Goal: Information Seeking & Learning: Learn about a topic

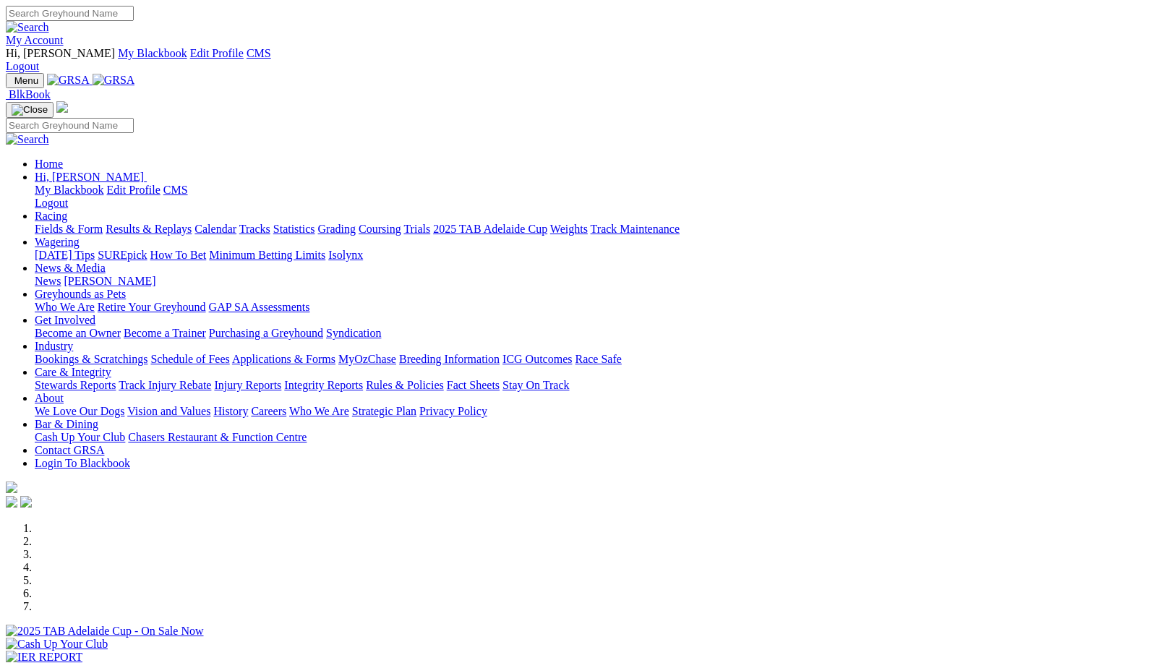
click at [363, 379] on link "Integrity Reports" at bounding box center [323, 385] width 79 height 12
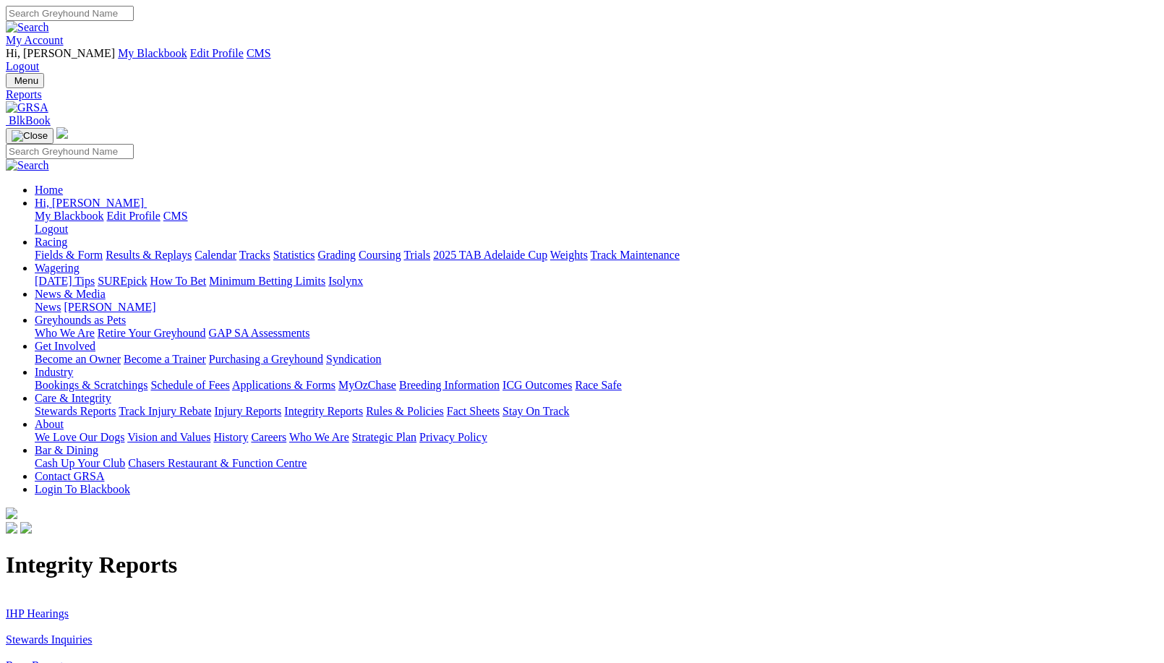
click at [93, 633] on link "Stewards Inquiries" at bounding box center [49, 639] width 87 height 12
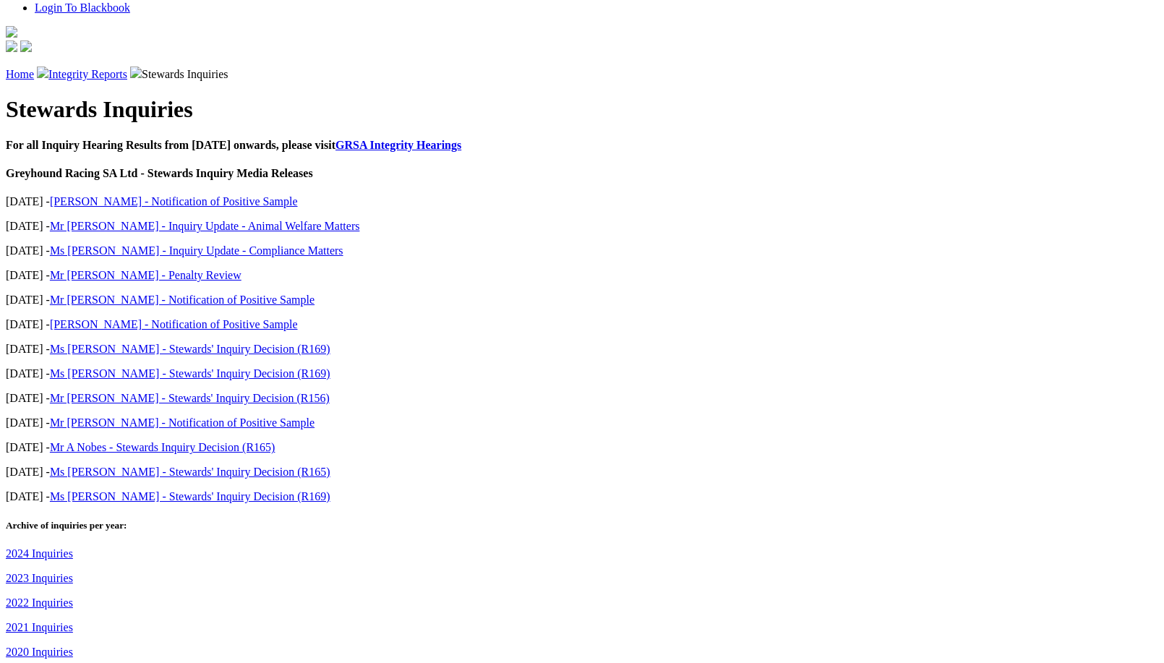
scroll to position [494, 0]
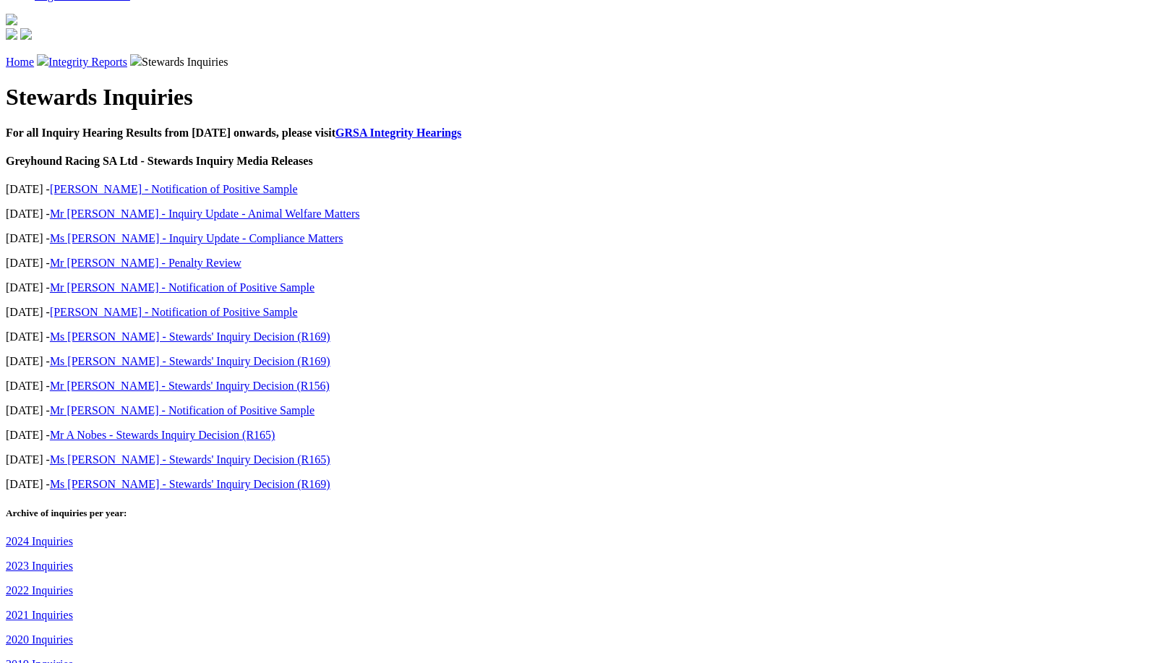
click at [73, 560] on link "2023 Inquiries" at bounding box center [39, 566] width 67 height 12
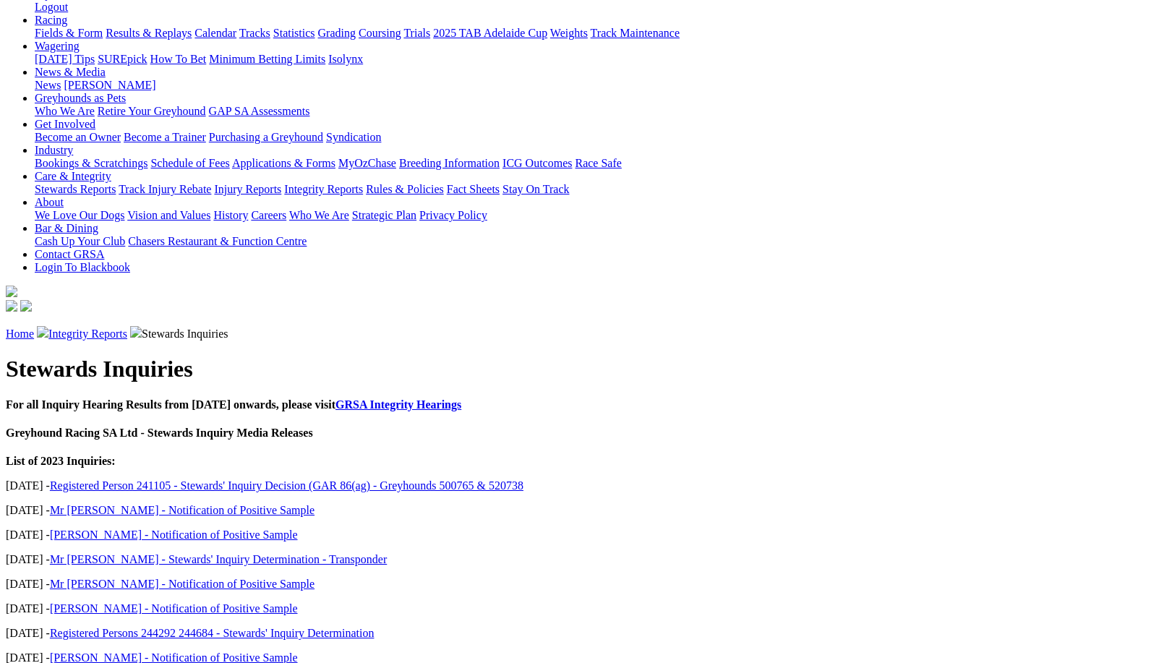
scroll to position [223, 0]
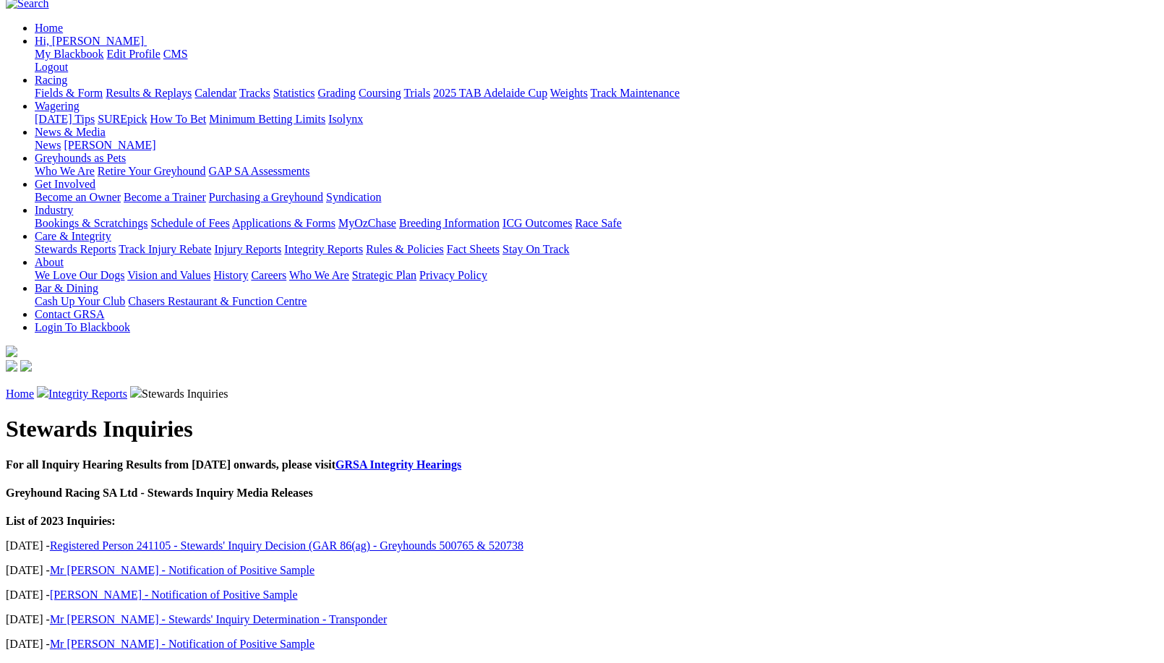
scroll to position [0, 0]
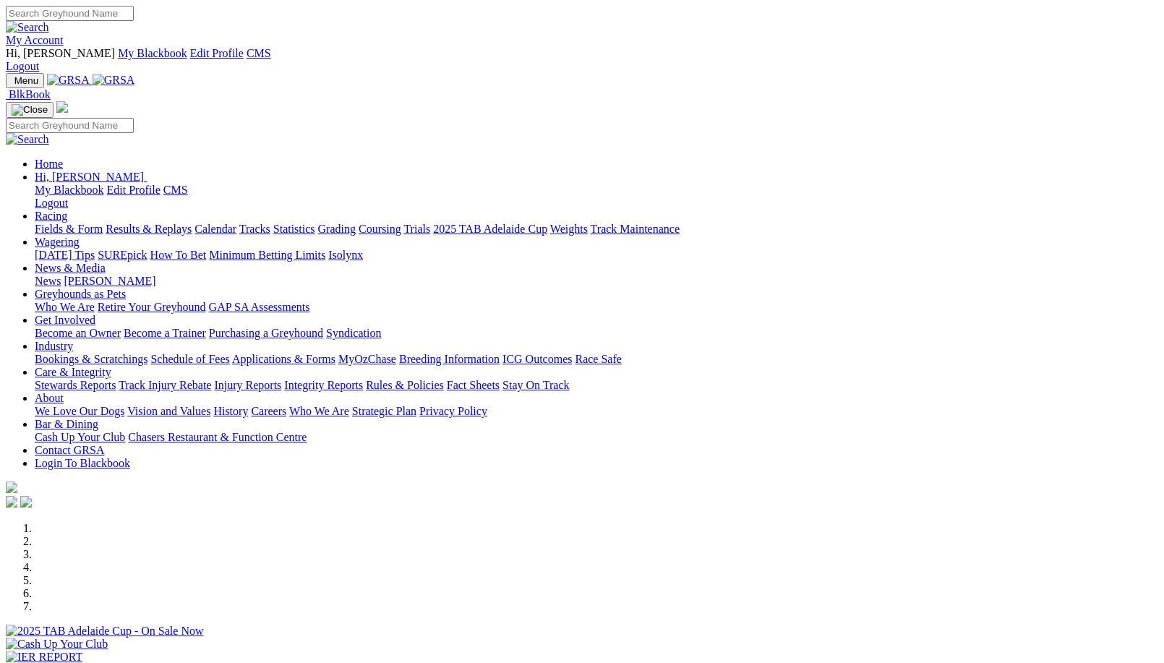
click at [444, 379] on link "Rules & Policies" at bounding box center [405, 385] width 78 height 12
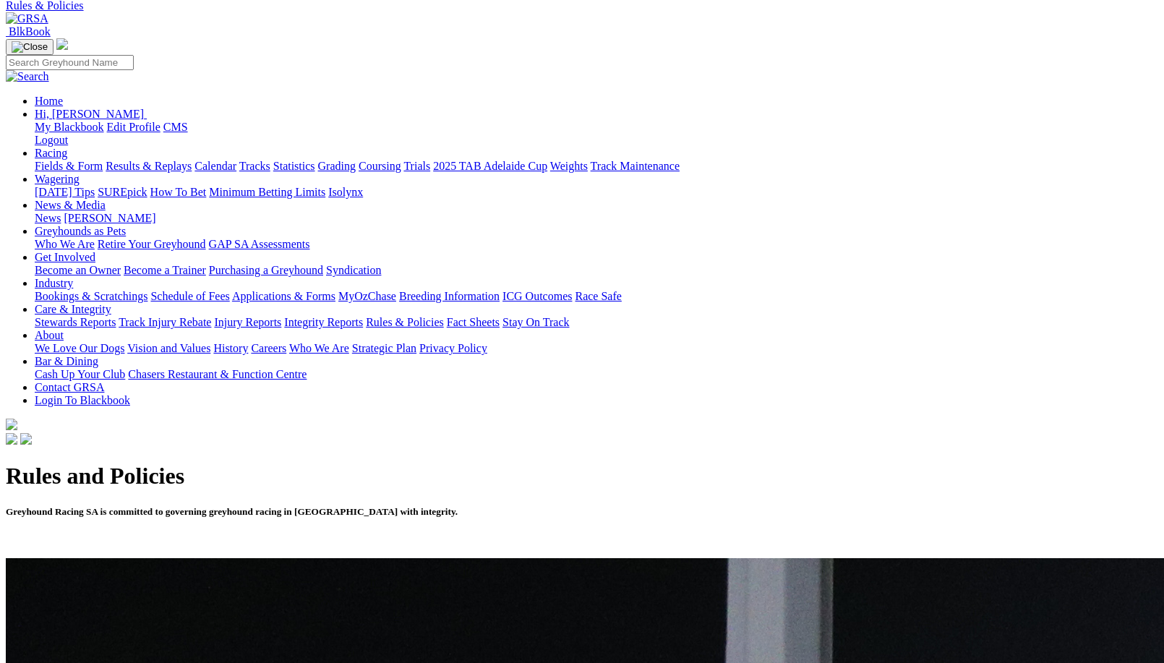
scroll to position [96, 0]
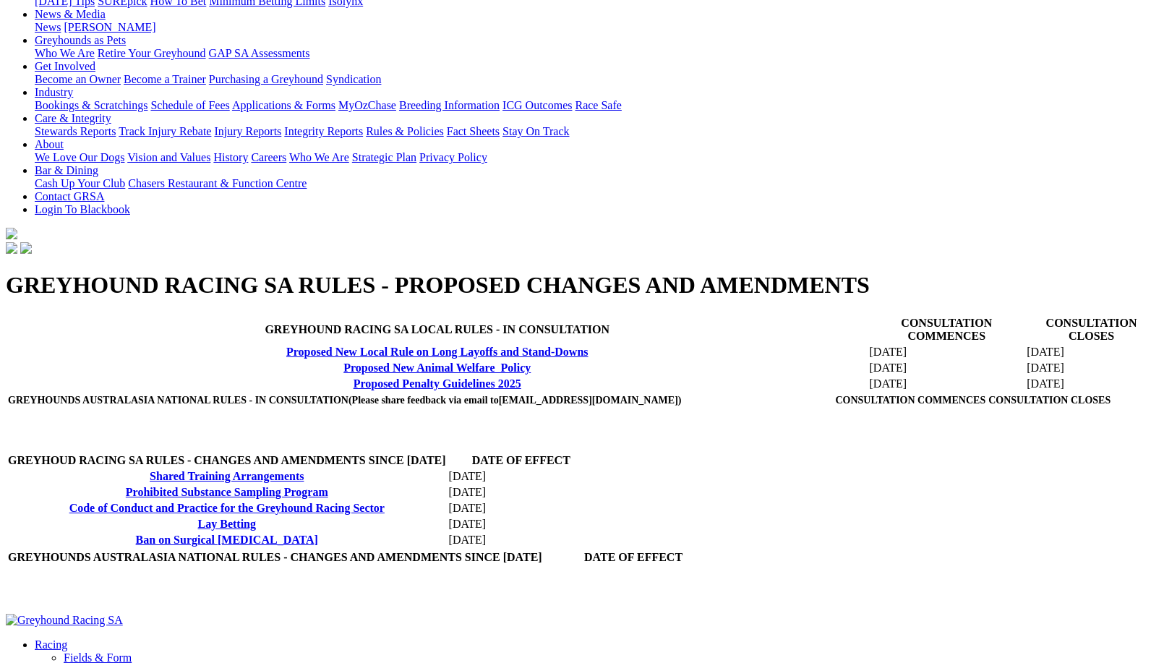
scroll to position [215, 0]
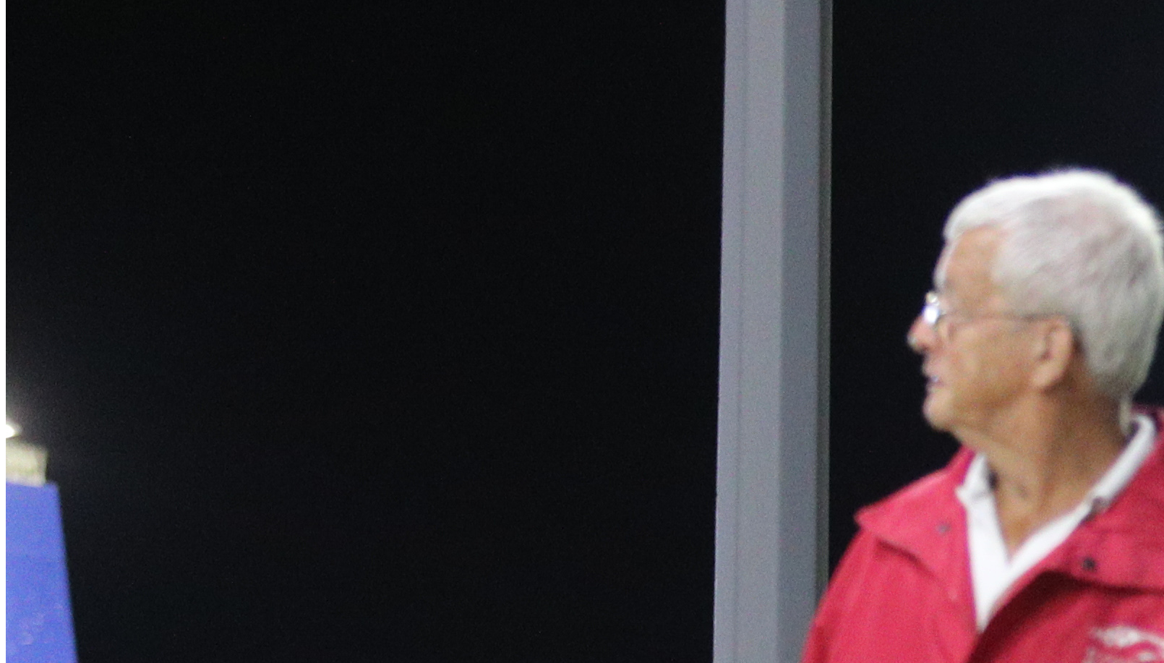
scroll to position [740, 0]
